Goal: Navigation & Orientation: Find specific page/section

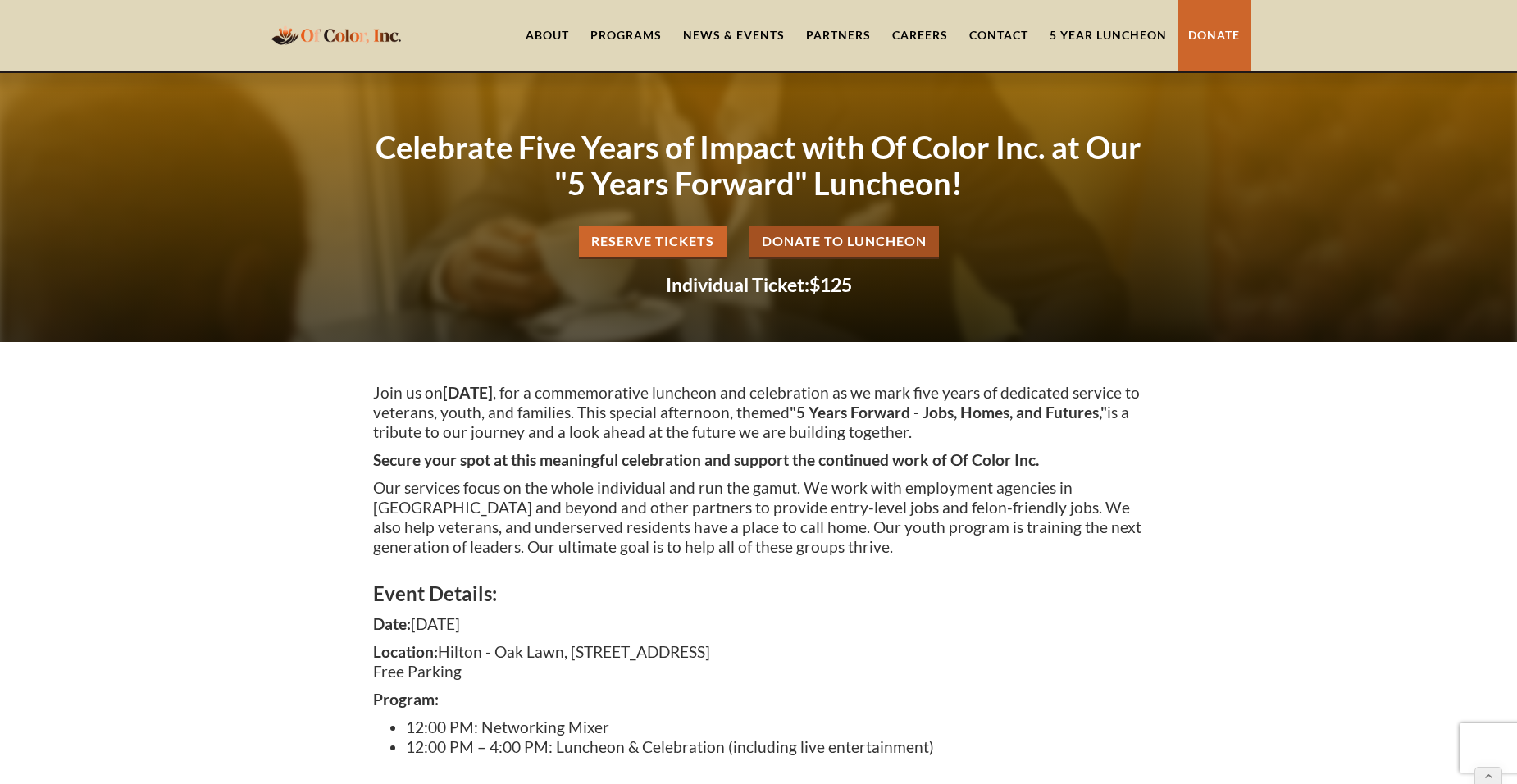
click at [1201, 431] on div "Join us [DATE][DATE] , for a commemorative luncheon and celebration as we mark …" at bounding box center [758, 573] width 1517 height 464
click at [852, 37] on link "Partners" at bounding box center [838, 35] width 86 height 71
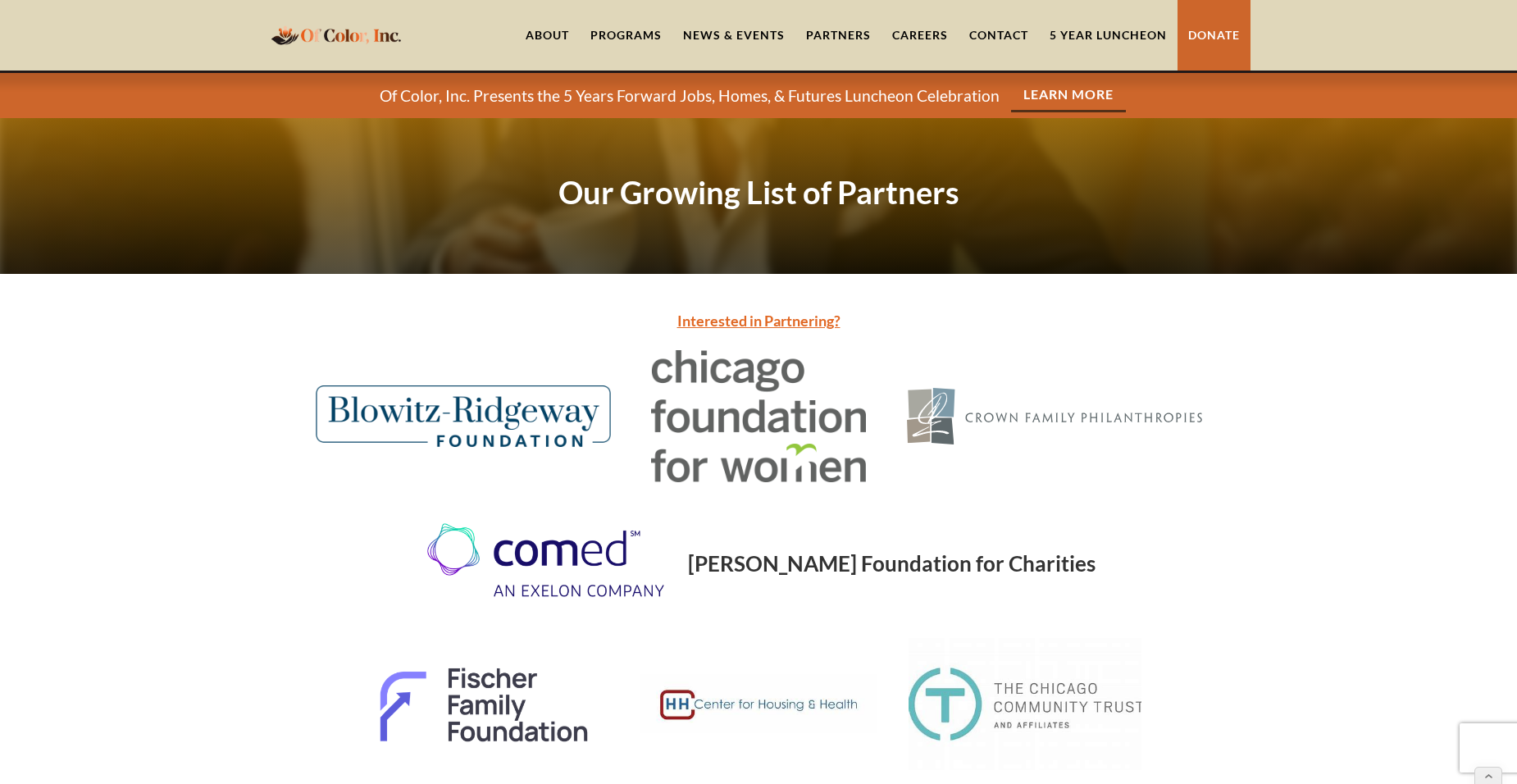
click at [916, 43] on link "Careers" at bounding box center [920, 35] width 77 height 71
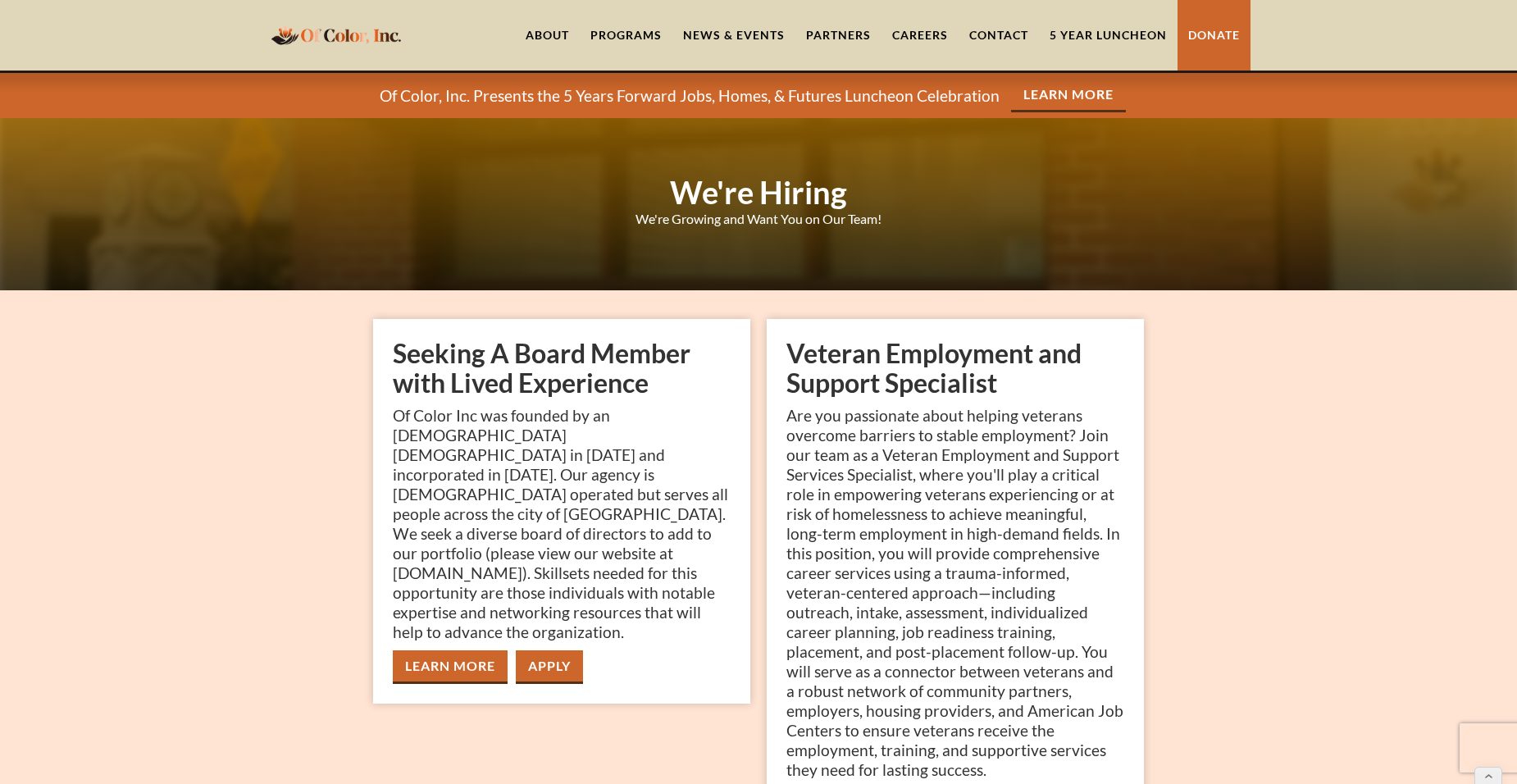
click at [451, 650] on link "Learn More" at bounding box center [450, 666] width 115 height 33
